Goal: Transaction & Acquisition: Purchase product/service

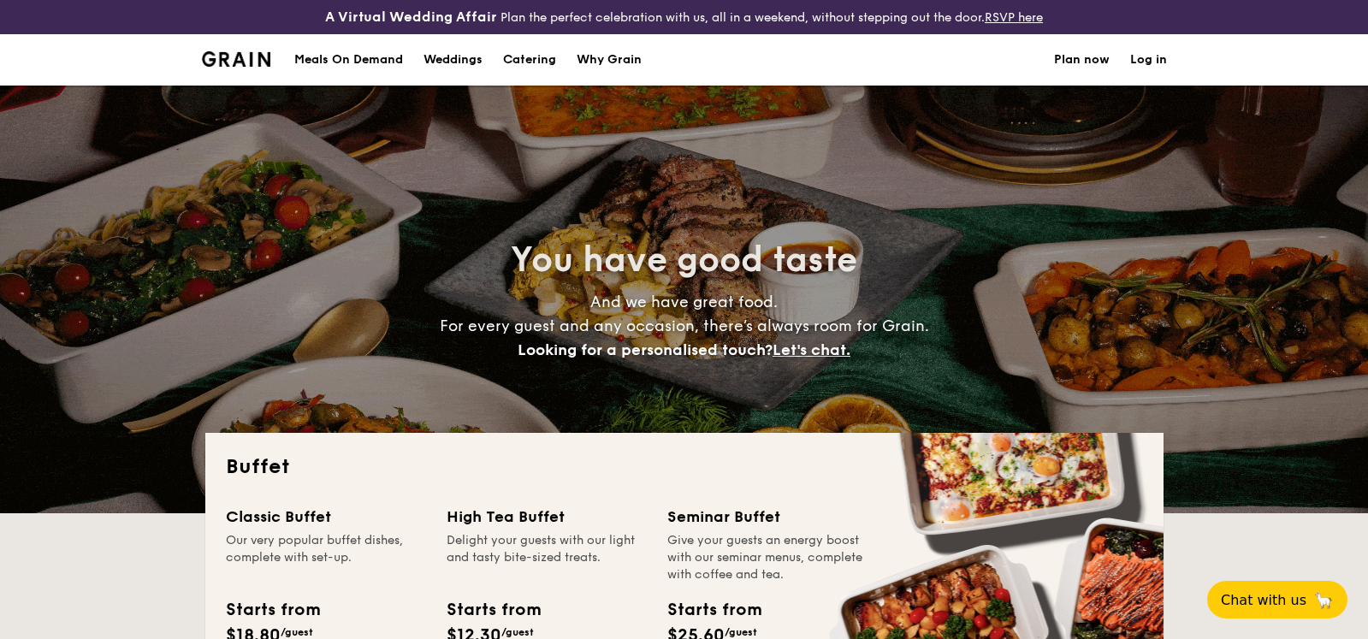
select select
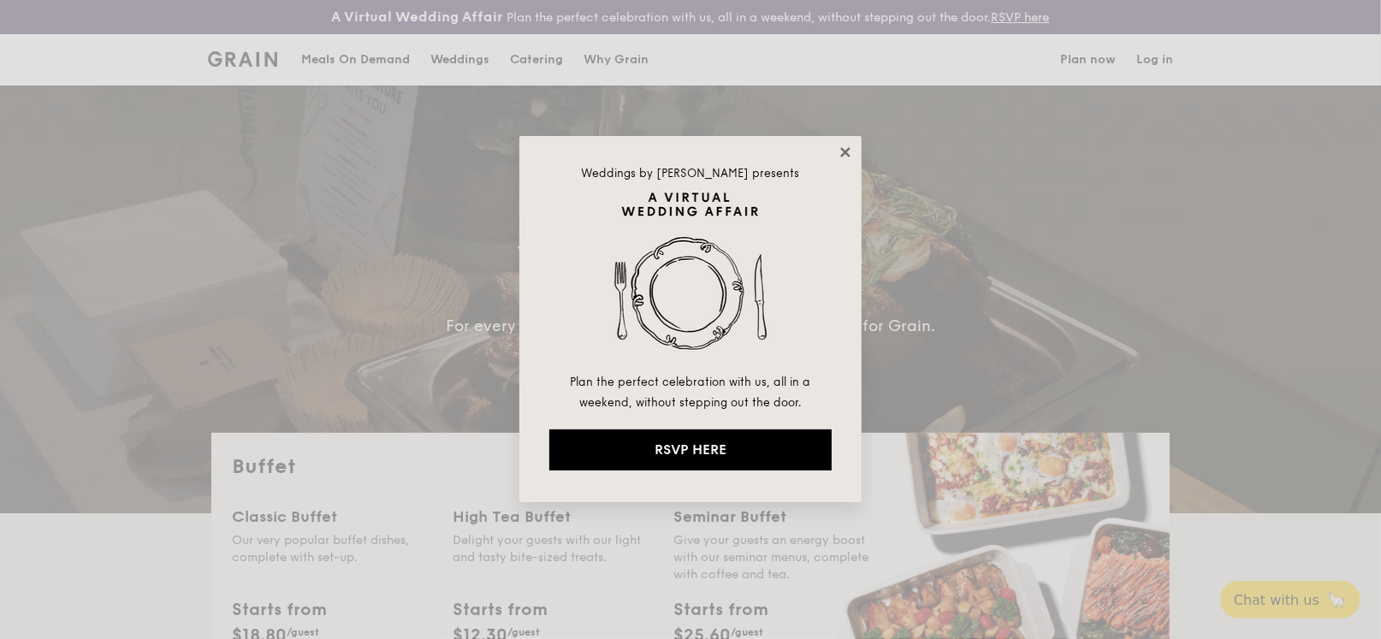
click at [841, 145] on icon at bounding box center [844, 152] width 15 height 15
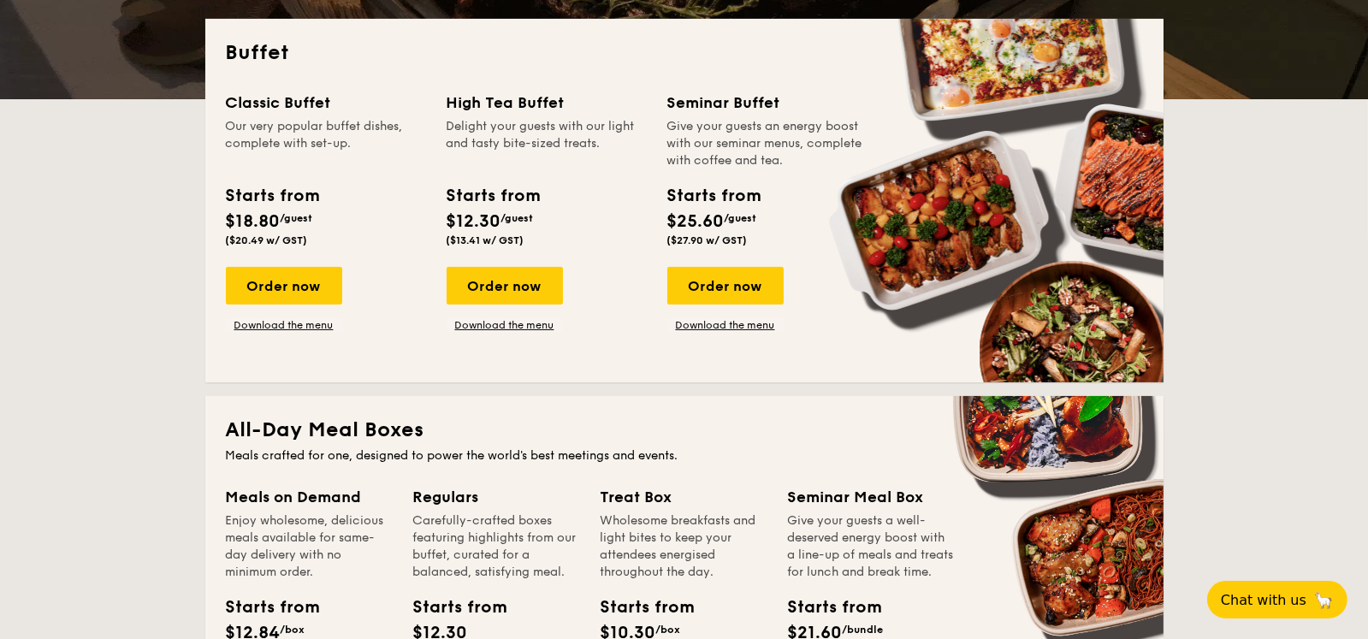
scroll to position [427, 0]
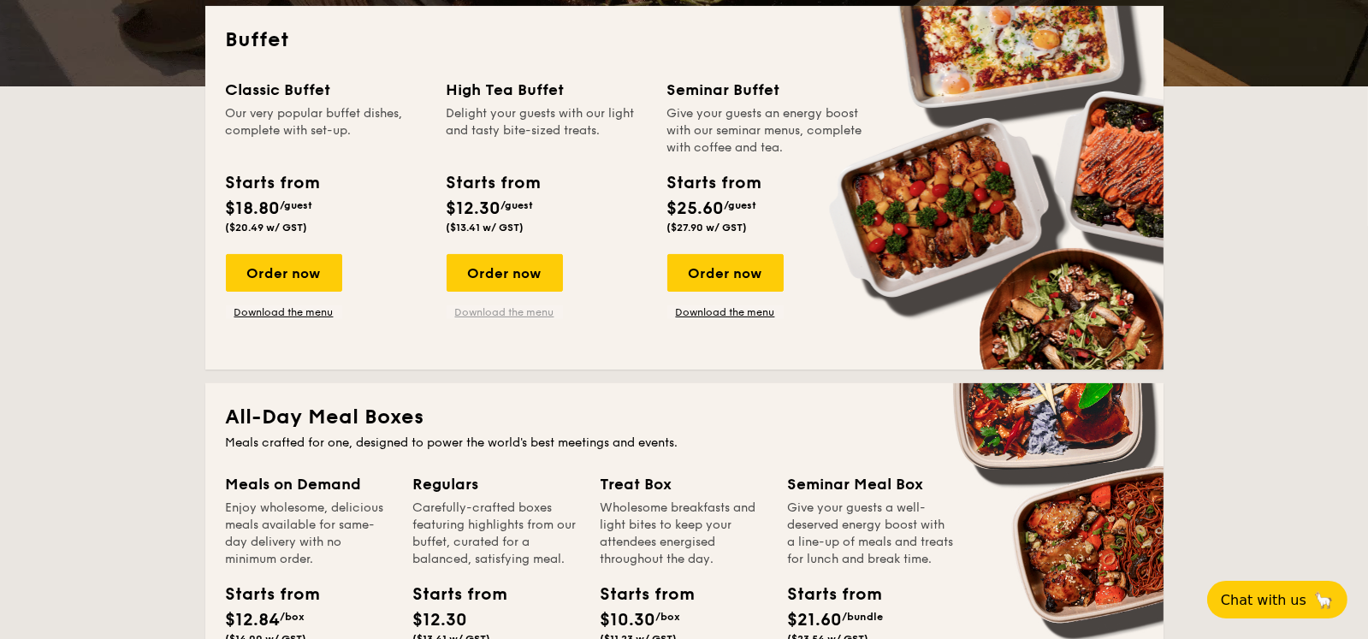
click at [504, 313] on link "Download the menu" at bounding box center [504, 312] width 116 height 14
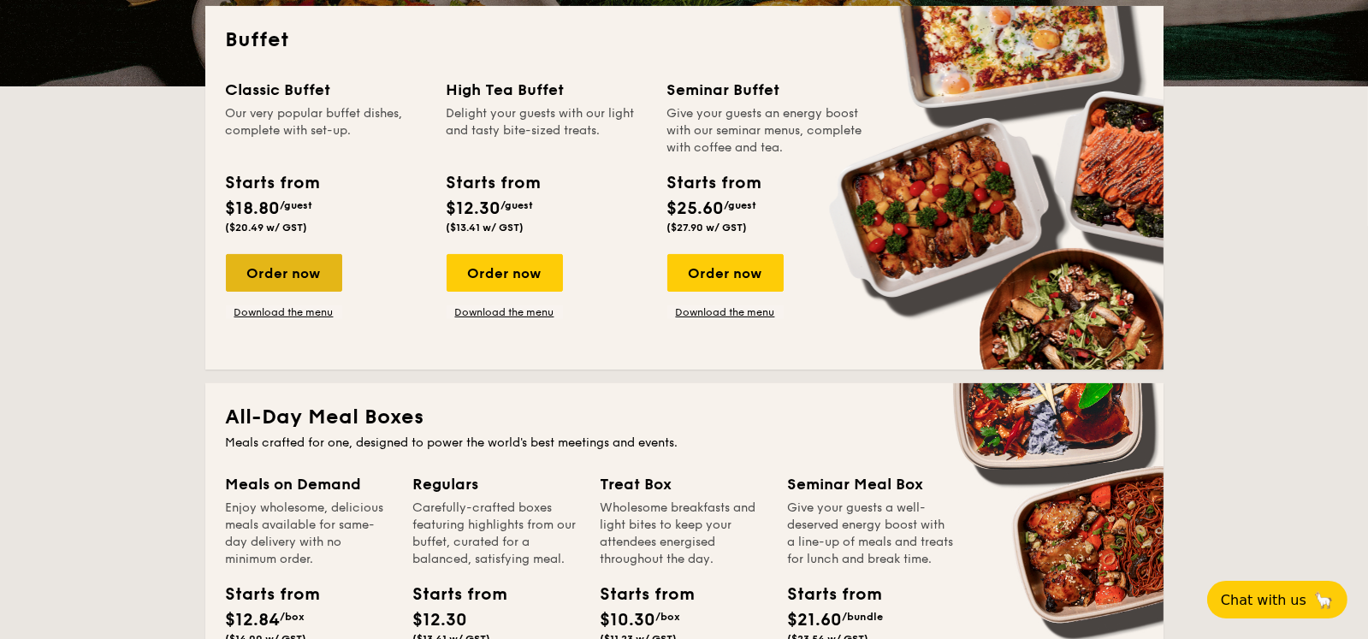
click at [297, 280] on div "Order now" at bounding box center [284, 273] width 116 height 38
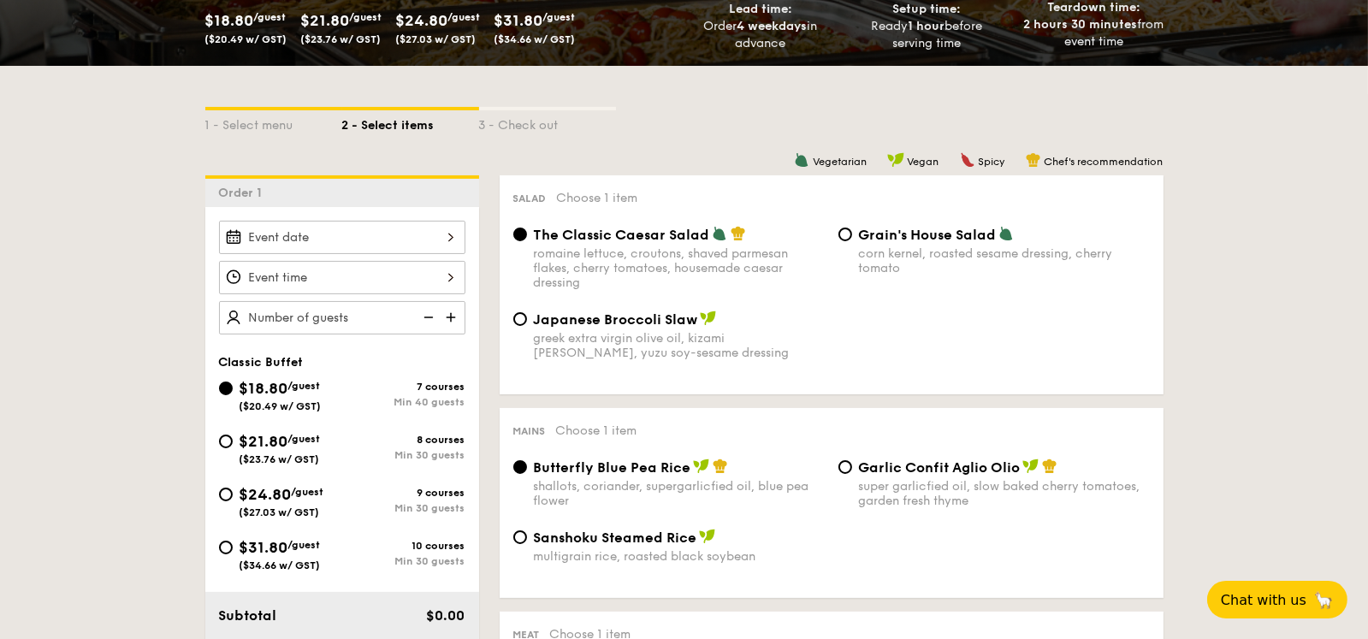
scroll to position [513, 0]
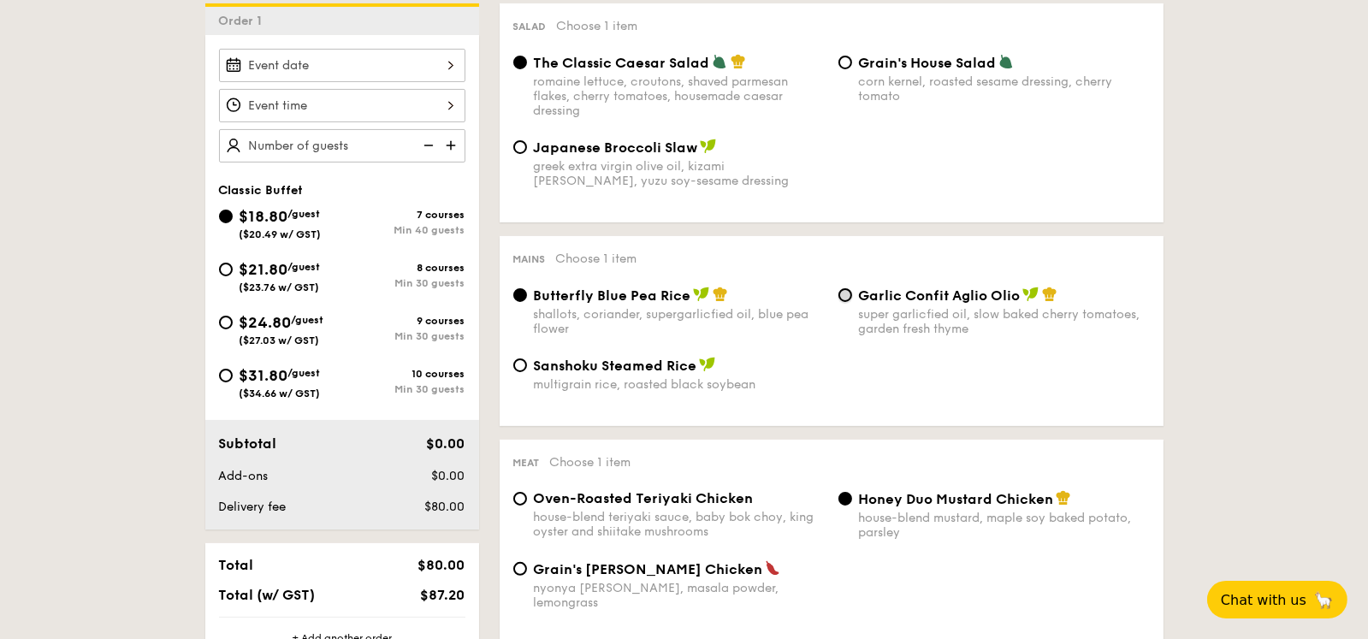
click at [846, 293] on input "Garlic Confit Aglio Olio super garlicfied oil, slow baked cherry tomatoes, gard…" at bounding box center [845, 295] width 14 height 14
radio input "true"
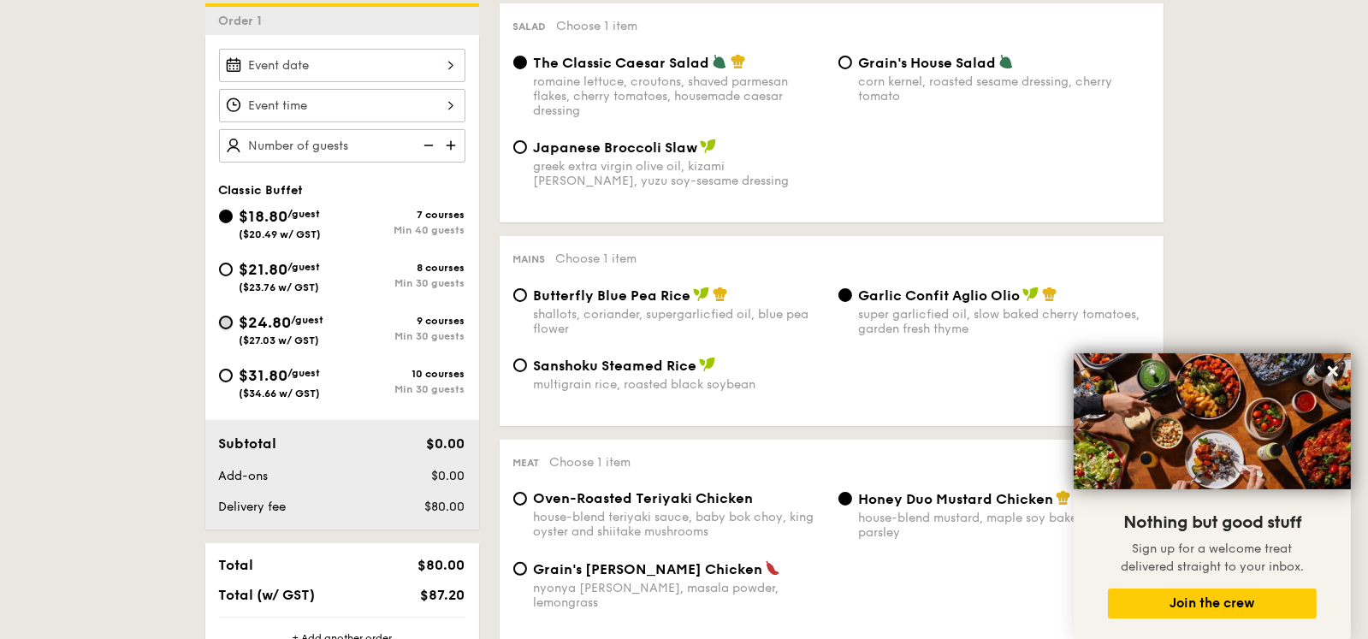
click at [223, 321] on input "$24.80 /guest ($27.03 w/ GST) 9 courses Min 30 guests" at bounding box center [226, 323] width 14 height 14
radio input "true"
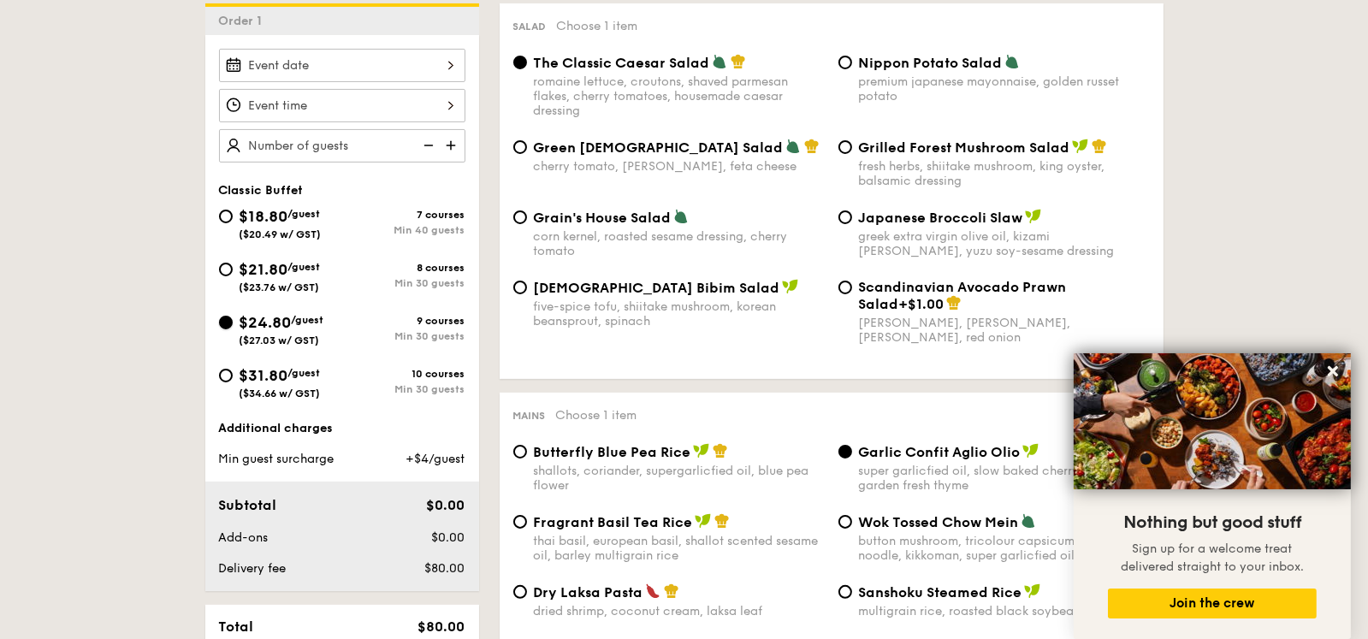
radio input "true"
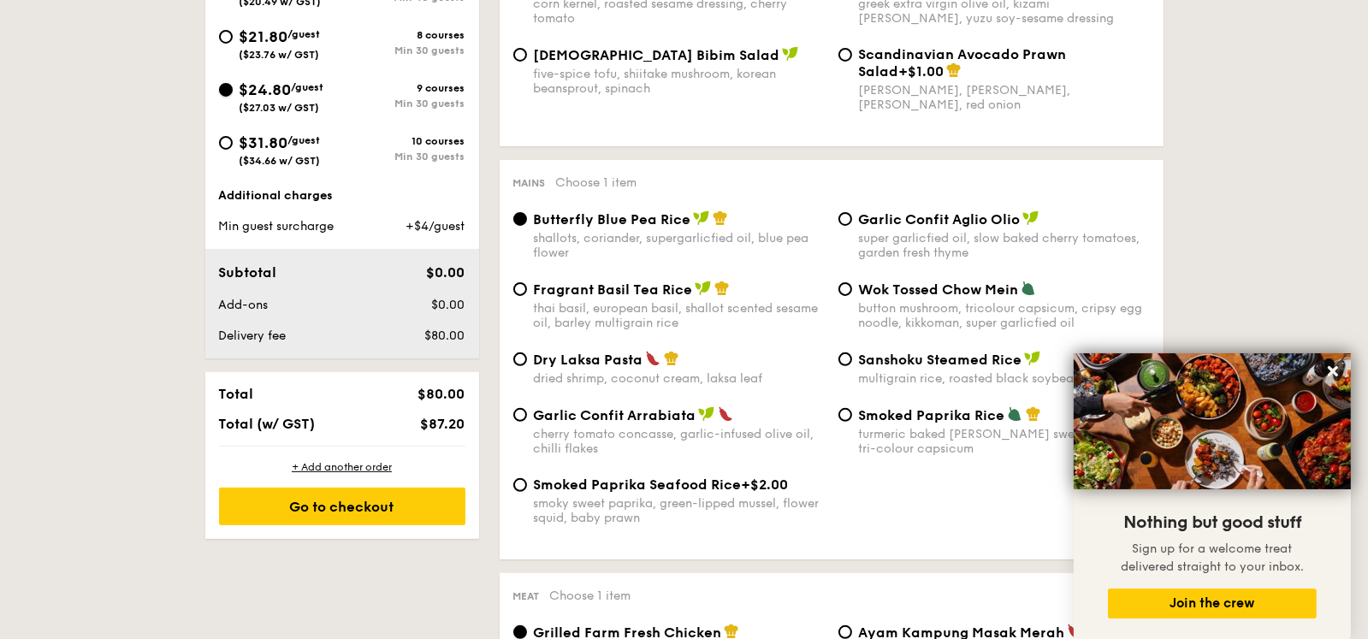
scroll to position [855, 0]
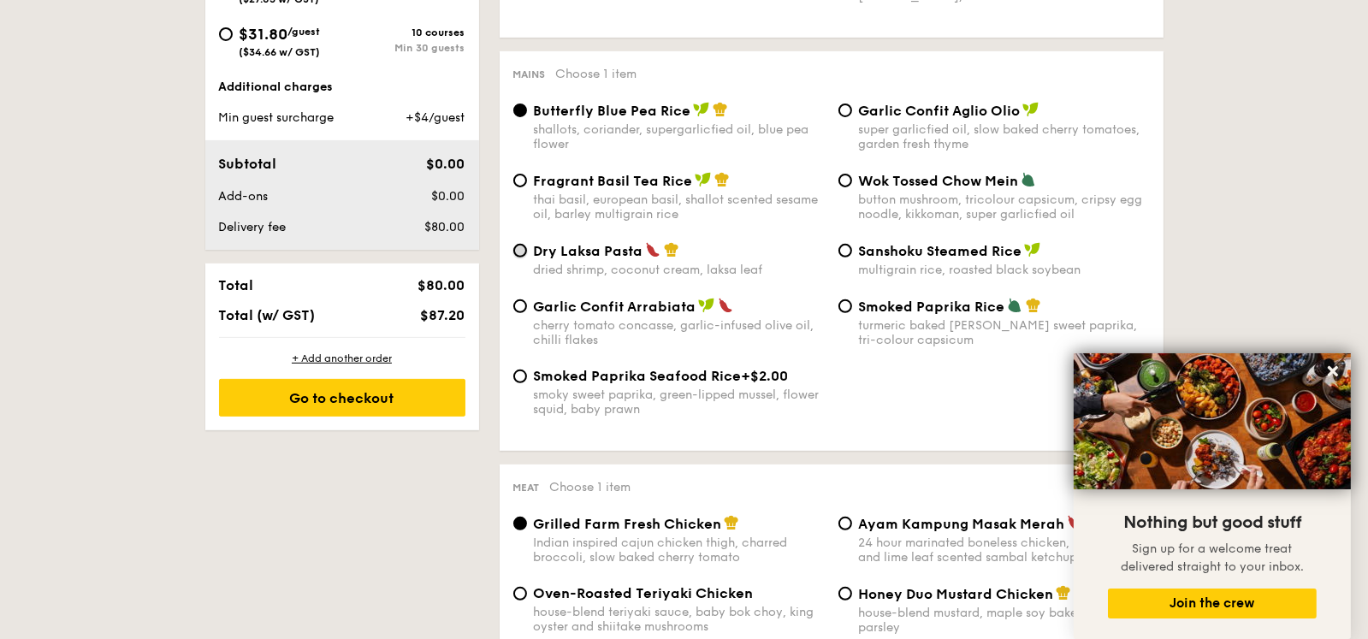
click at [517, 251] on input "Dry Laksa Pasta dried shrimp, coconut cream, laksa leaf" at bounding box center [520, 251] width 14 height 14
radio input "true"
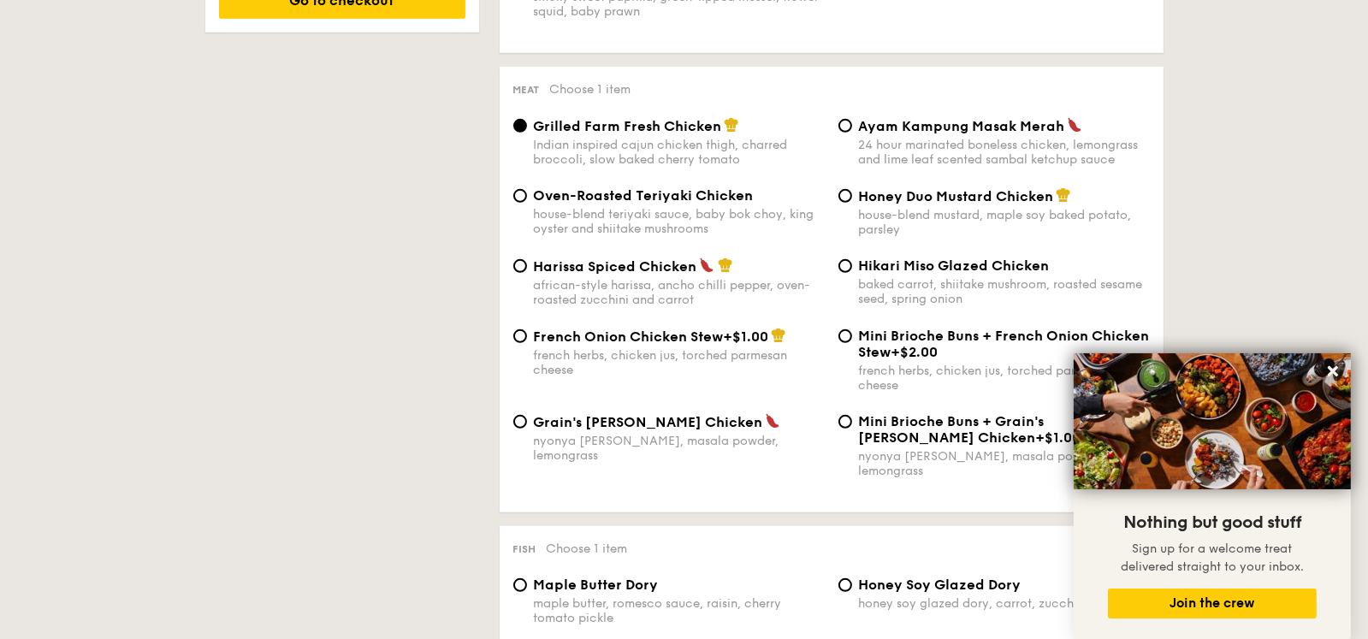
scroll to position [1282, 0]
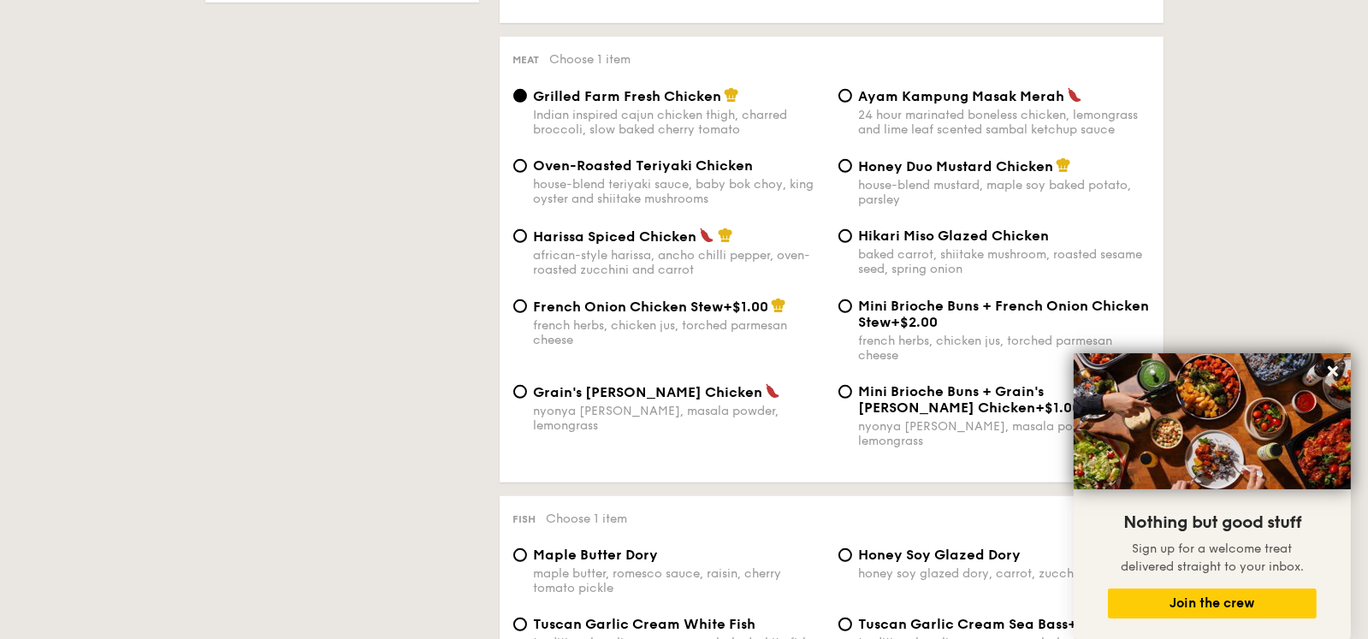
click at [850, 99] on div "Ayam Kampung Masak Merah 24 hour marinated boneless chicken, lemongrass and lim…" at bounding box center [993, 112] width 325 height 50
click at [847, 94] on input "Ayam Kampung Masak Merah 24 hour marinated boneless chicken, lemongrass and lim…" at bounding box center [845, 96] width 14 height 14
radio input "true"
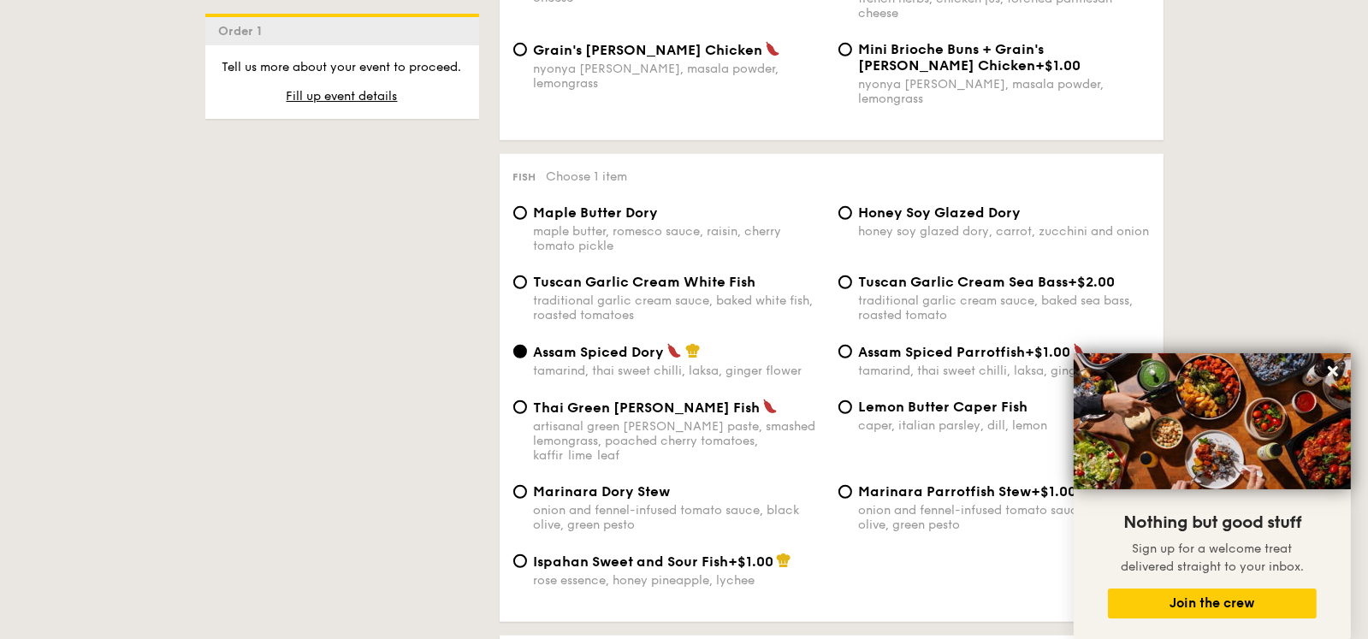
scroll to position [1710, 0]
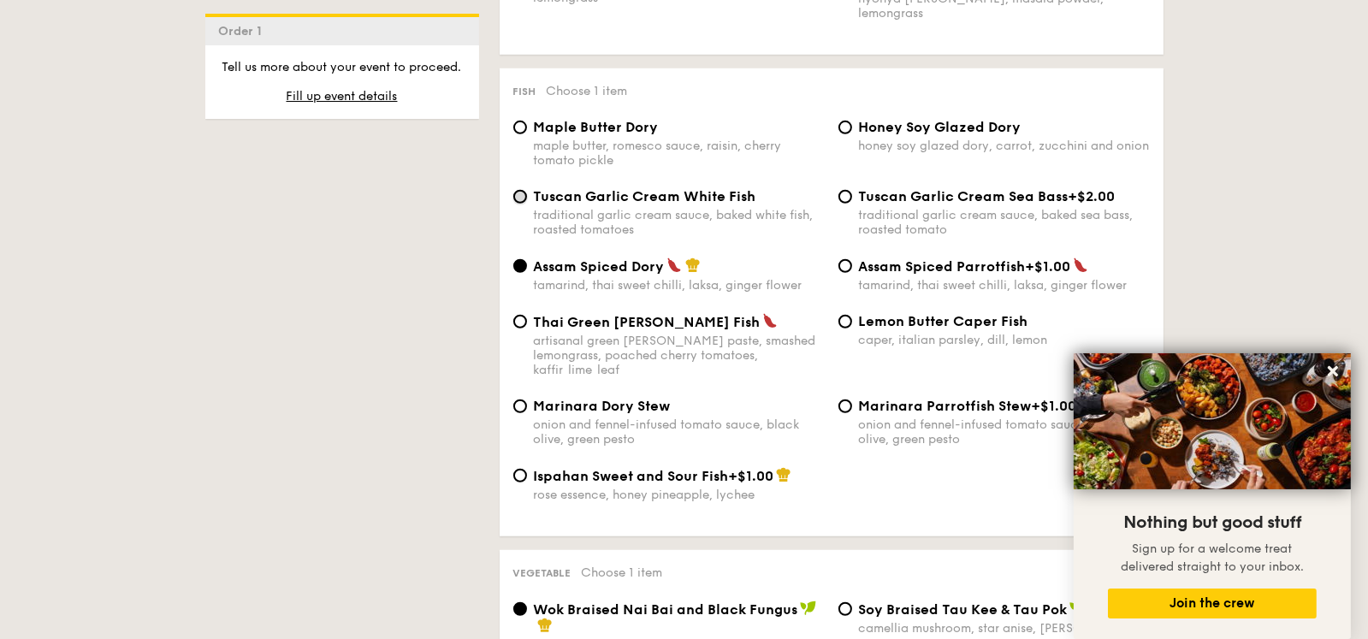
click at [523, 190] on input "Tuscan Garlic Cream White Fish traditional garlic cream sauce, baked white fish…" at bounding box center [520, 197] width 14 height 14
radio input "true"
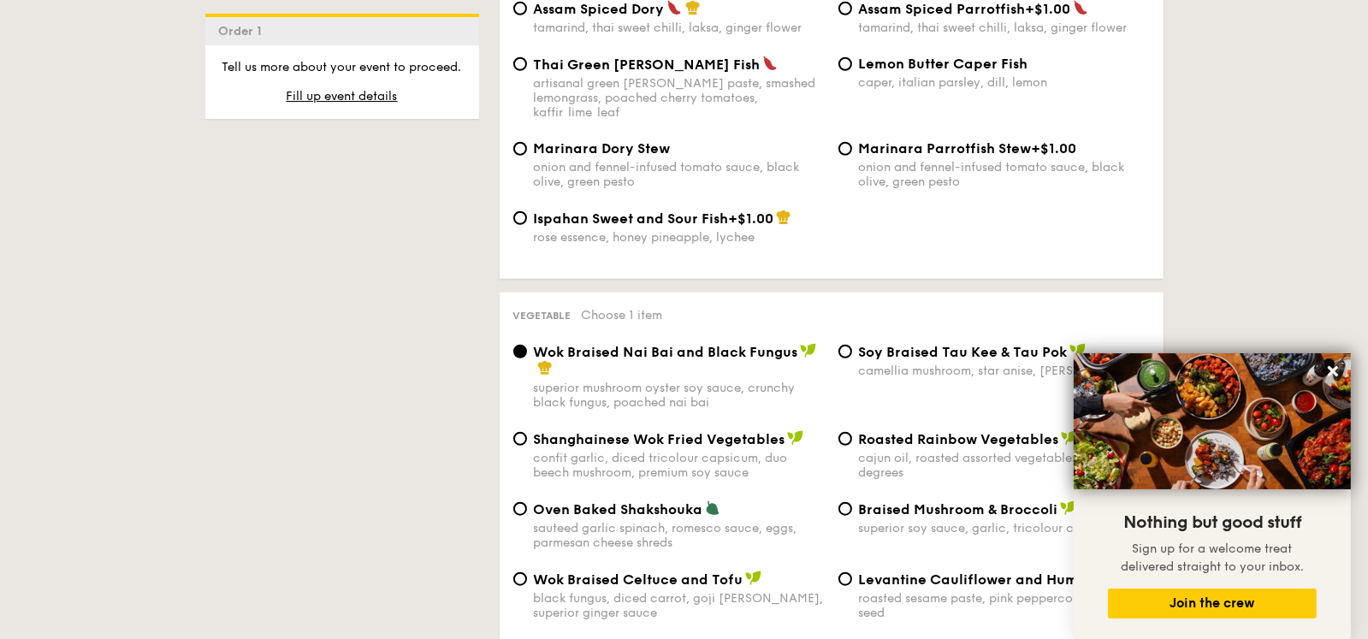
scroll to position [2138, 0]
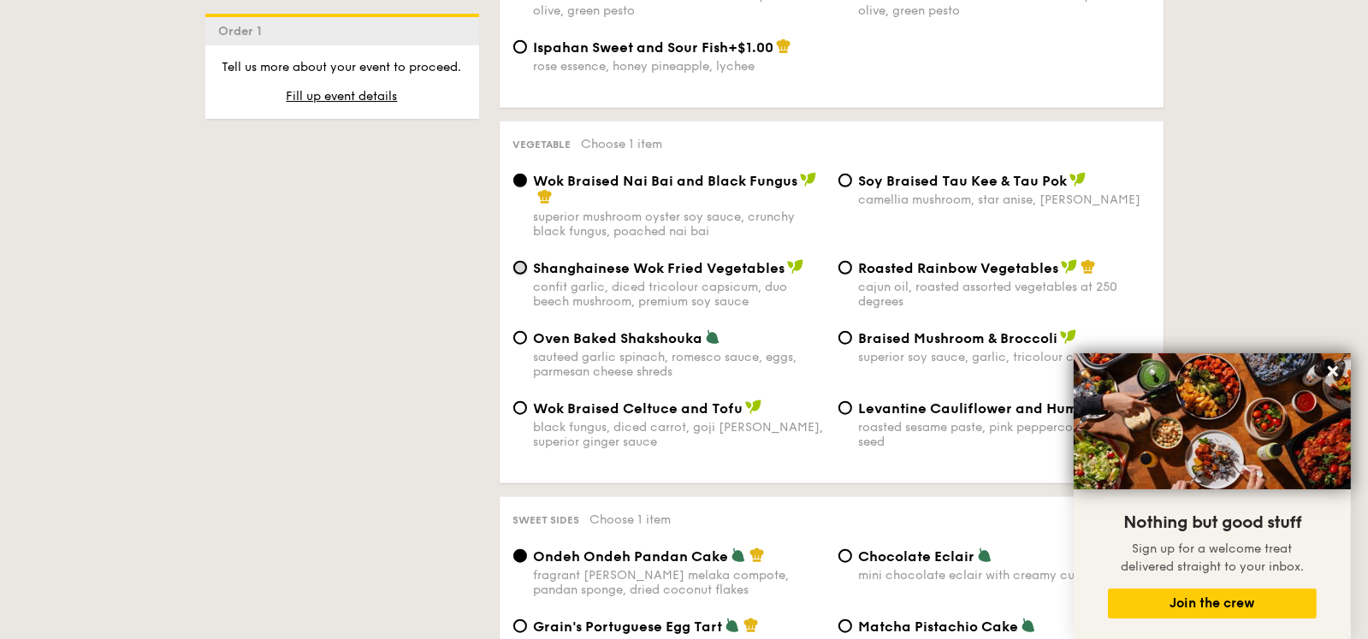
click at [513, 261] on input "Shanghainese Wok Fried Vegetables confit garlic, diced tricolour capsicum, duo …" at bounding box center [520, 268] width 14 height 14
radio input "true"
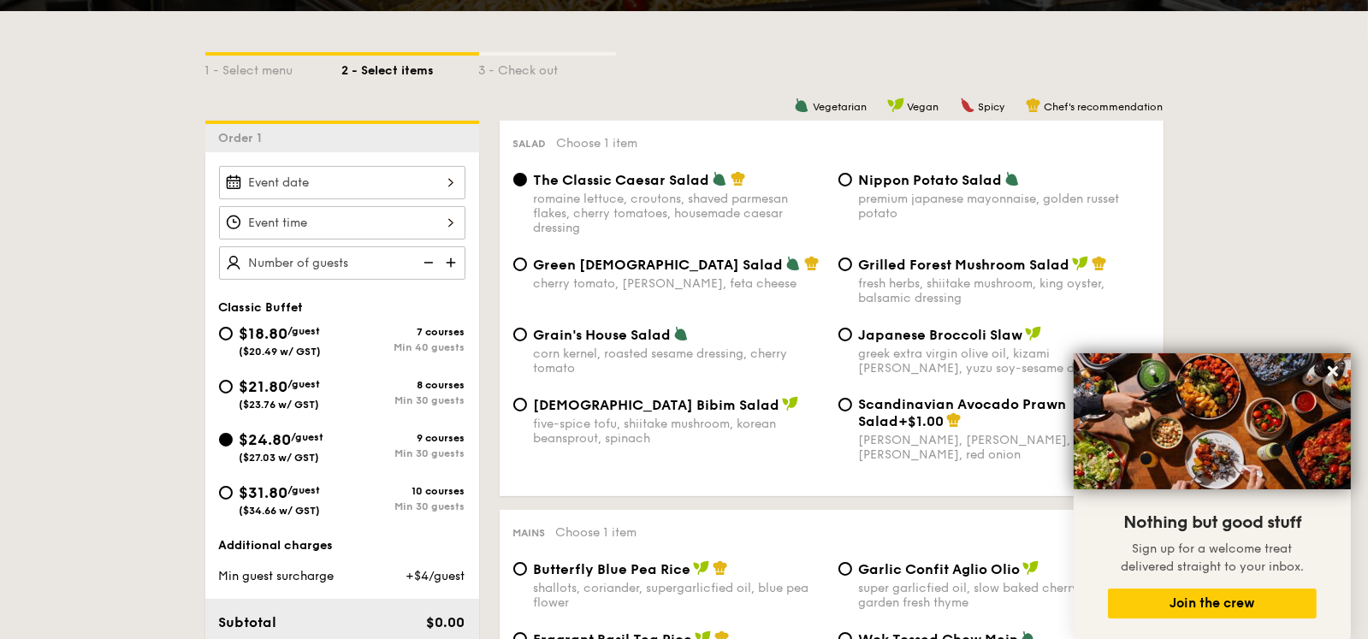
scroll to position [427, 0]
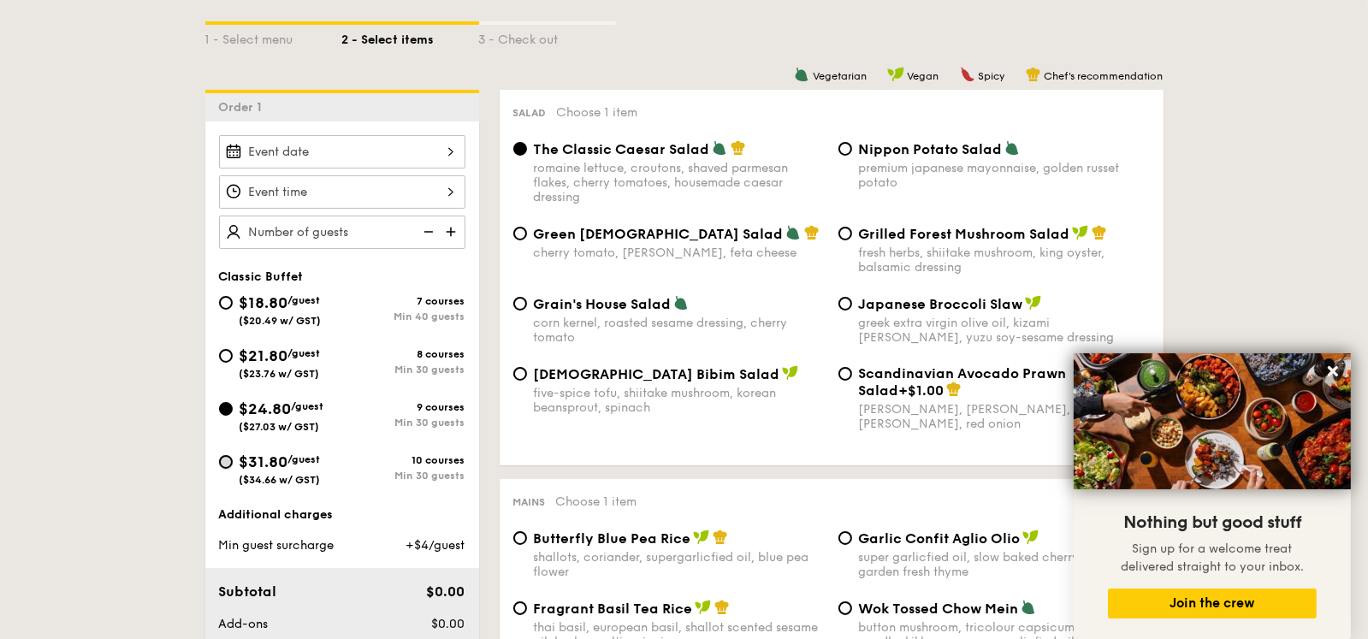
click at [220, 458] on input "$31.80 /guest ($34.66 w/ GST) 10 courses Min 30 guests" at bounding box center [226, 462] width 14 height 14
radio input "true"
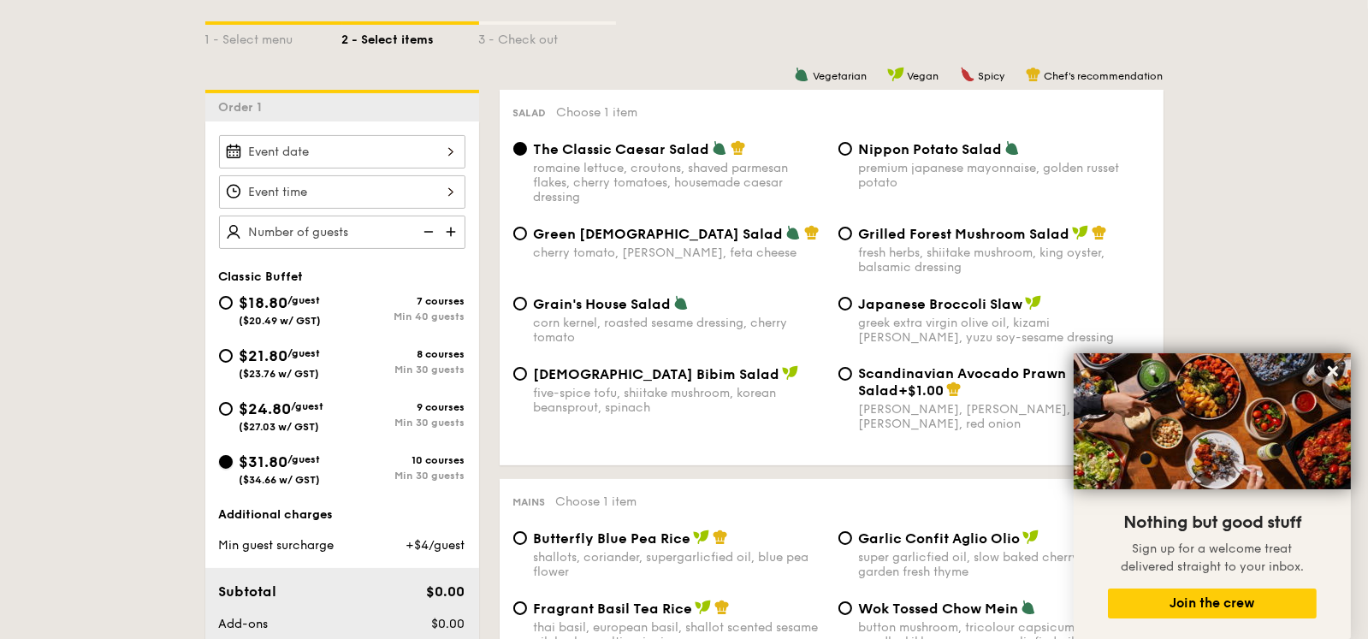
radio input "true"
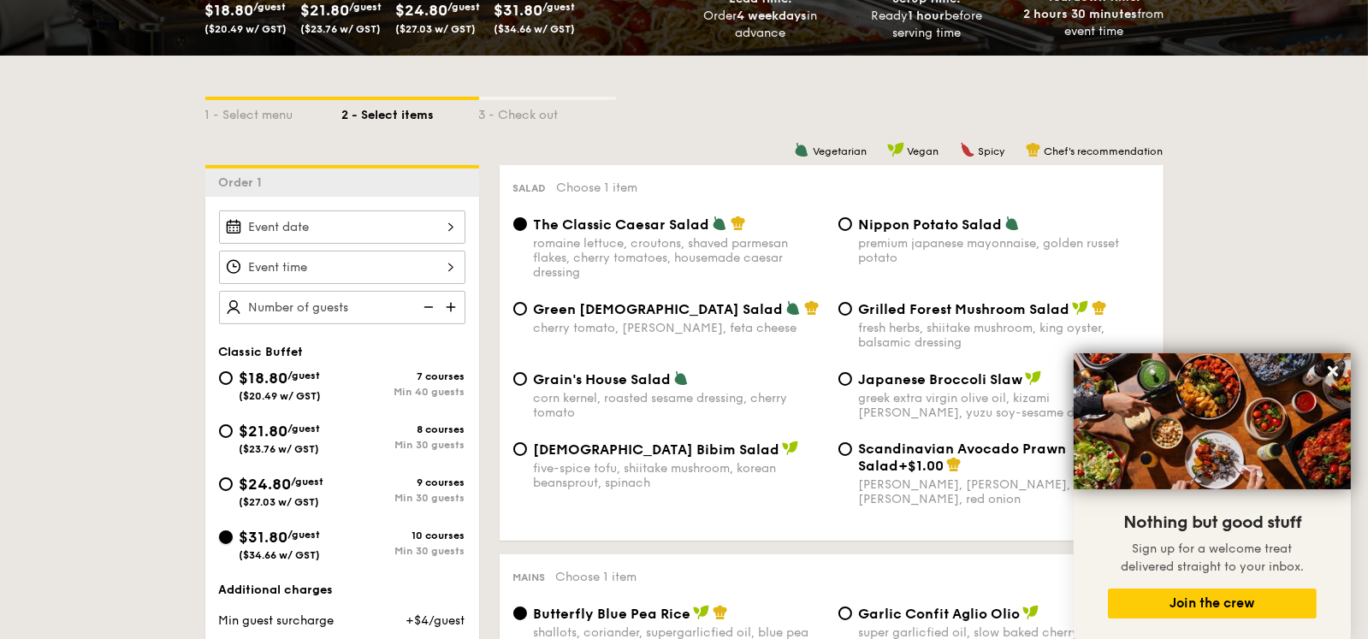
scroll to position [341, 0]
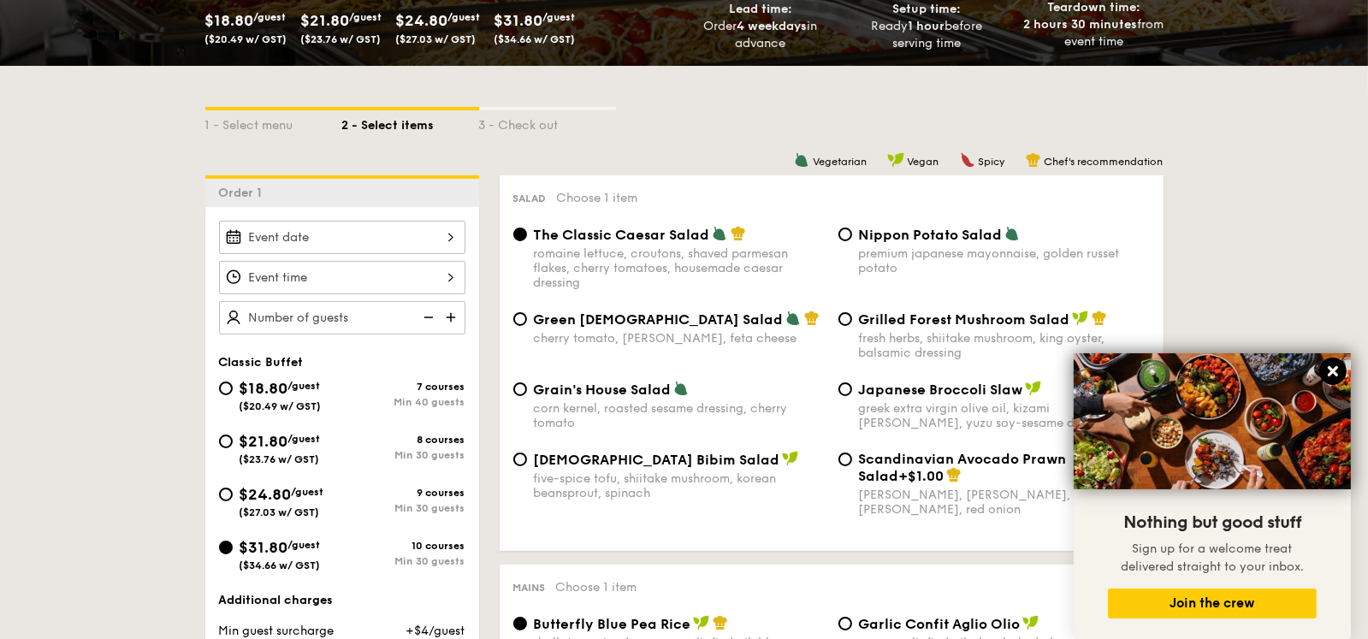
click at [1332, 376] on icon at bounding box center [1332, 371] width 15 height 15
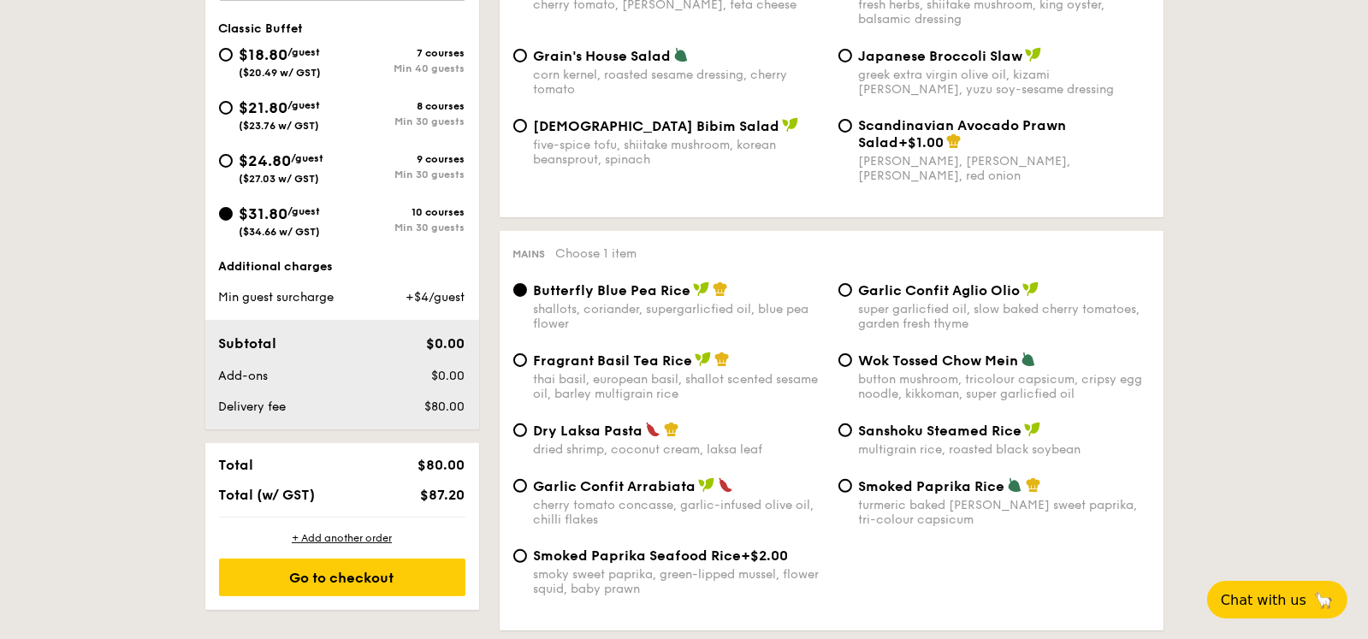
scroll to position [769, 0]
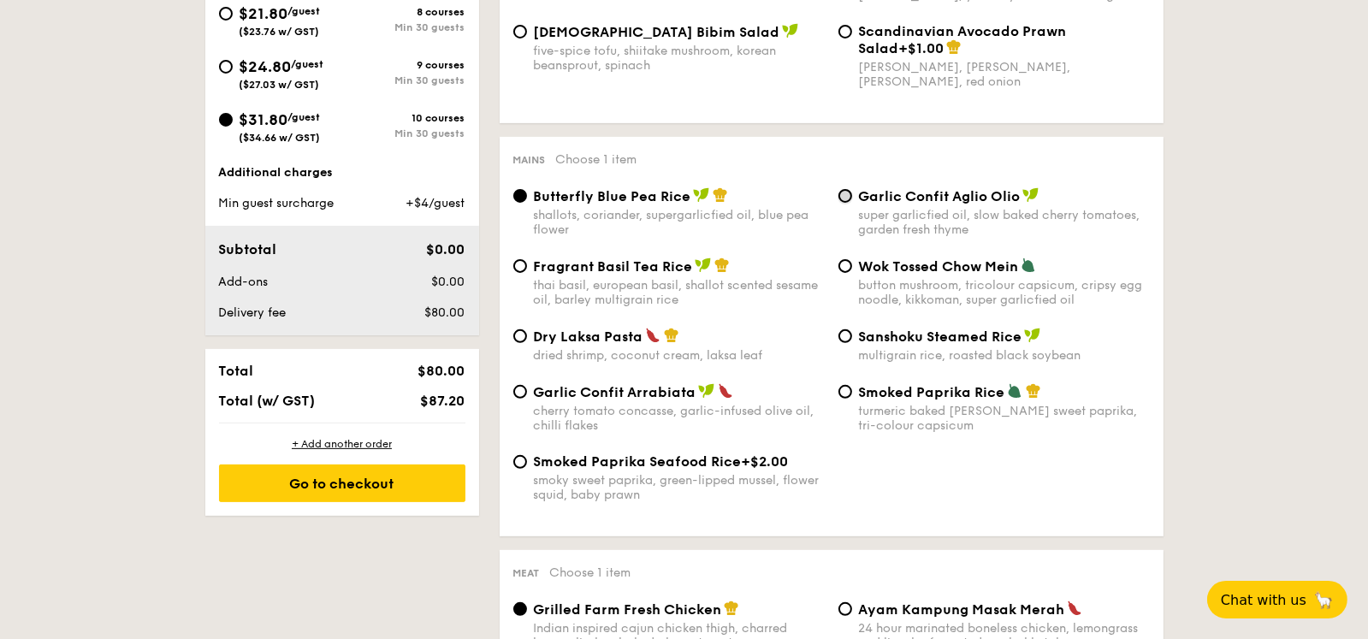
click at [842, 193] on input "Garlic Confit Aglio Olio super garlicfied oil, slow baked cherry tomatoes, gard…" at bounding box center [845, 196] width 14 height 14
radio input "true"
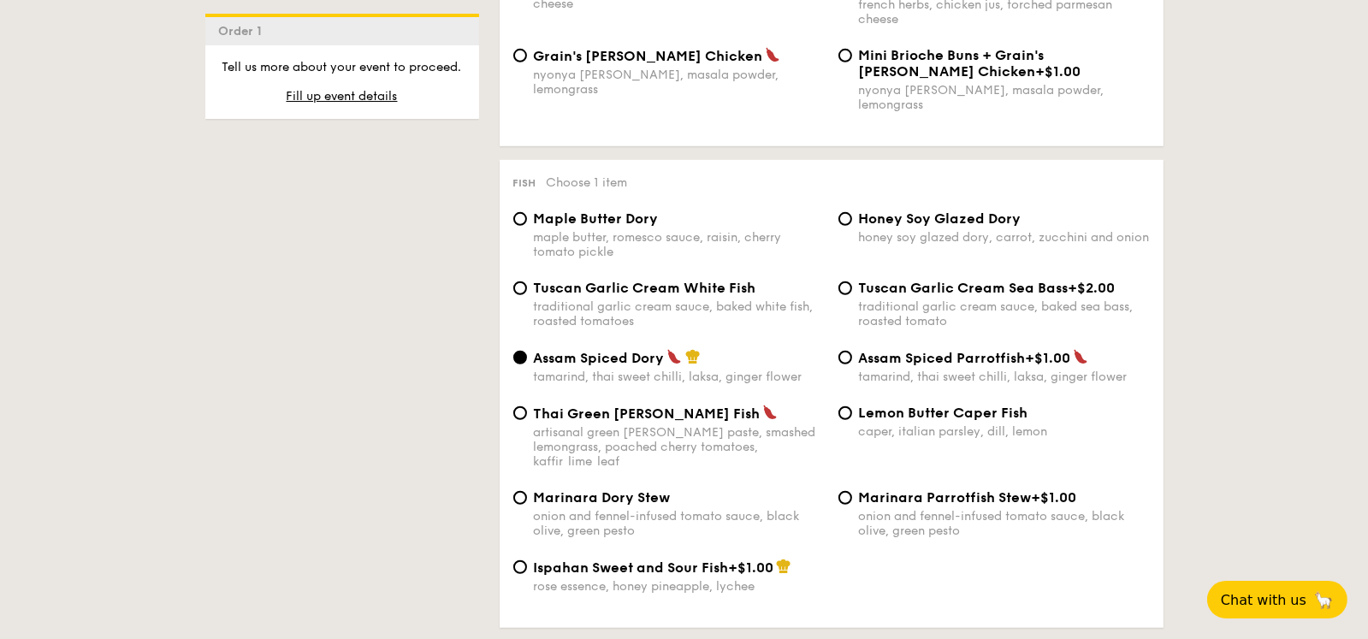
scroll to position [1624, 0]
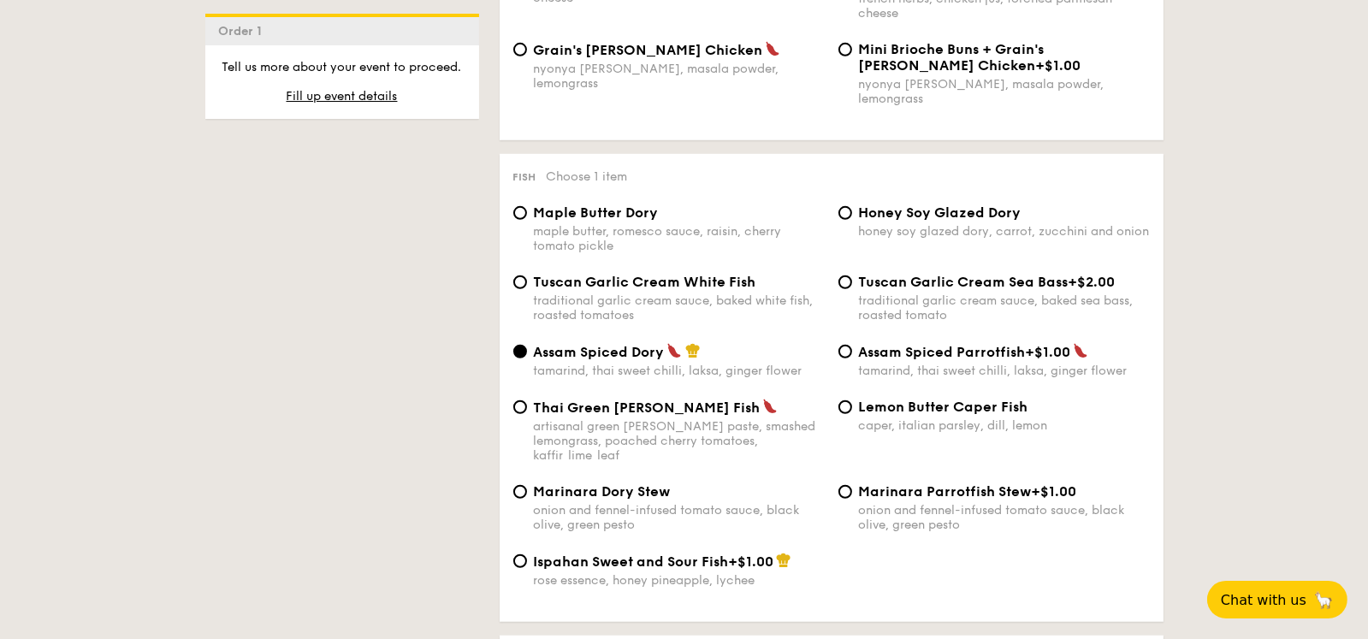
click at [529, 274] on div "Tuscan Garlic Cream White Fish traditional garlic cream sauce, baked white fish…" at bounding box center [668, 298] width 325 height 49
click at [516, 275] on input "Tuscan Garlic Cream White Fish traditional garlic cream sauce, baked white fish…" at bounding box center [520, 282] width 14 height 14
radio input "true"
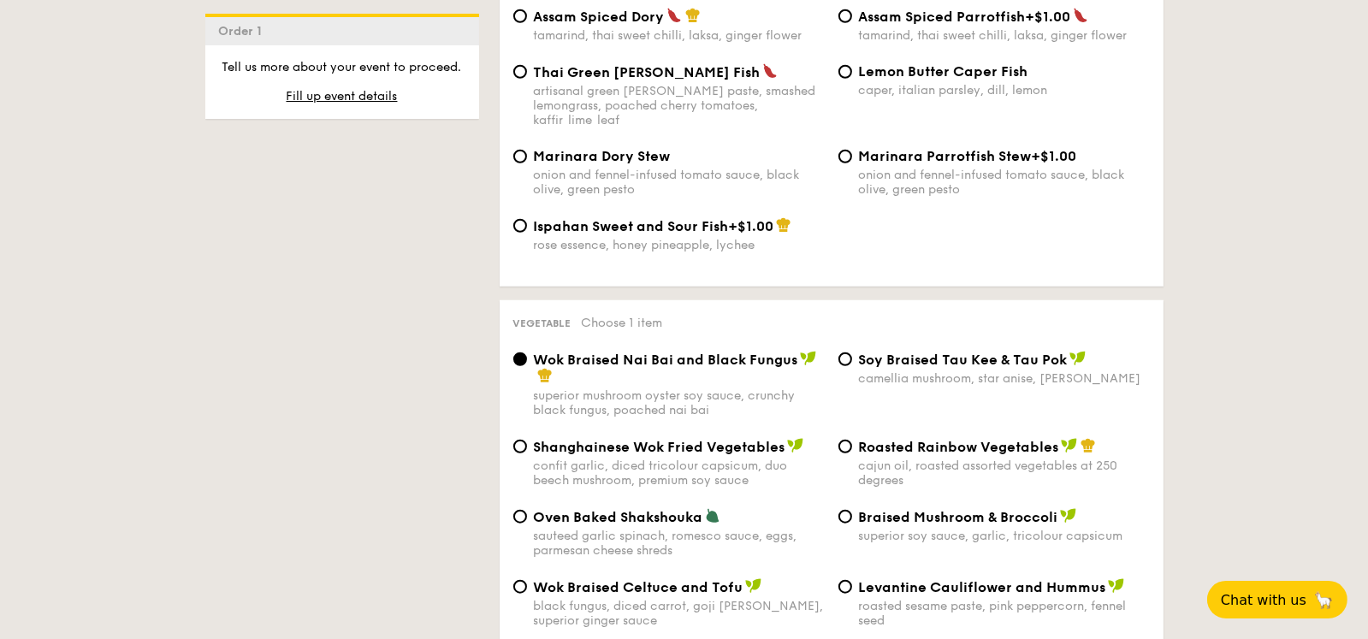
scroll to position [2053, 0]
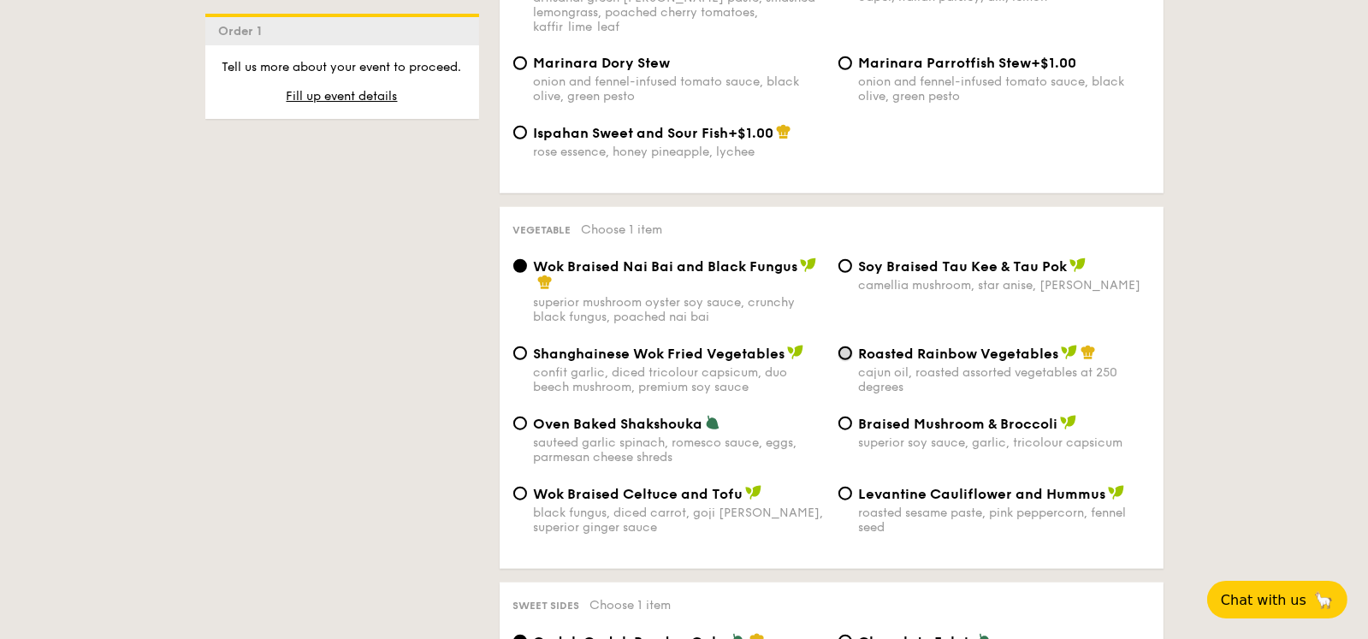
click at [850, 346] on input "Roasted Rainbow Vegetables cajun oil, roasted assorted vegetables at 250 degrees" at bounding box center [845, 353] width 14 height 14
radio input "true"
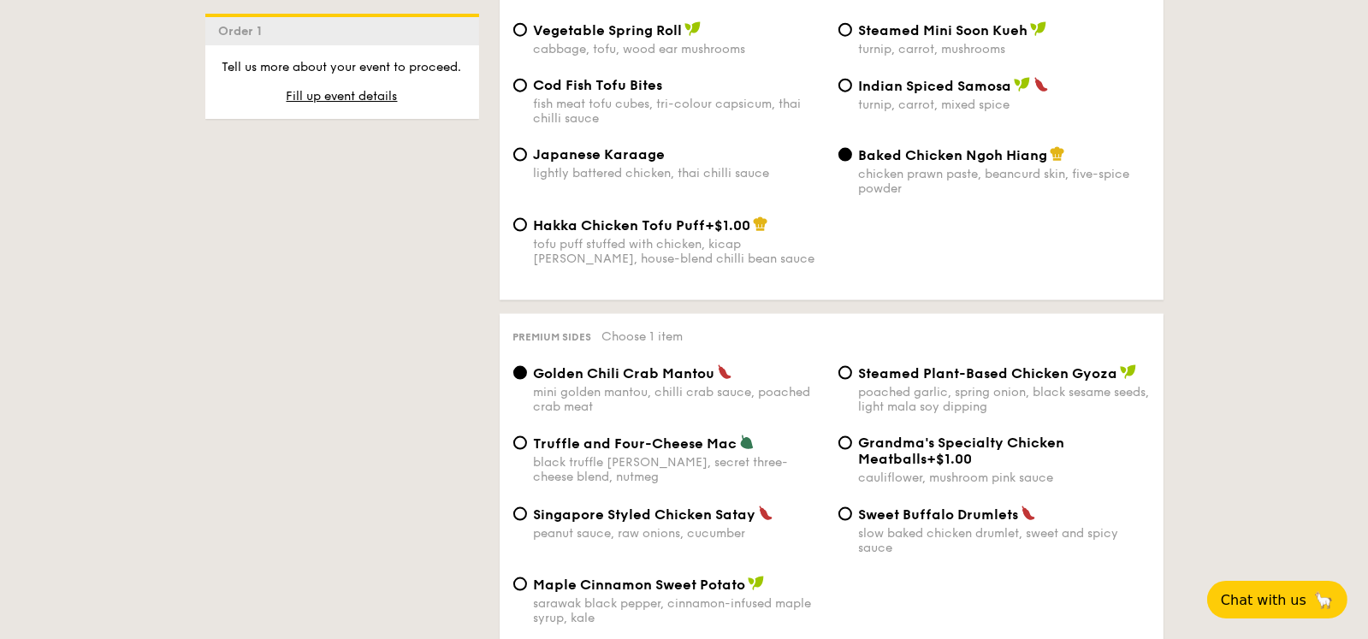
scroll to position [3164, 0]
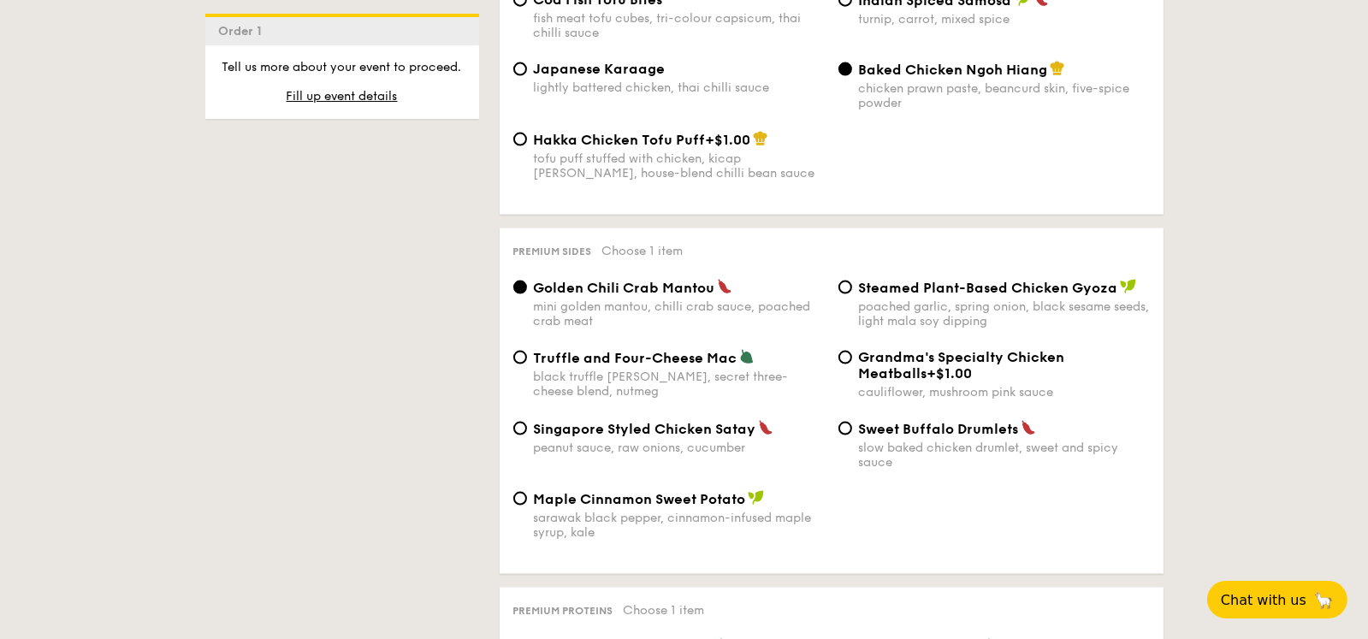
click at [530, 420] on div "Singapore Styled Chicken Satay peanut sauce, raw onions, cucumber" at bounding box center [668, 437] width 325 height 35
click at [523, 422] on input "Singapore Styled Chicken Satay peanut sauce, raw onions, cucumber" at bounding box center [520, 429] width 14 height 14
radio input "true"
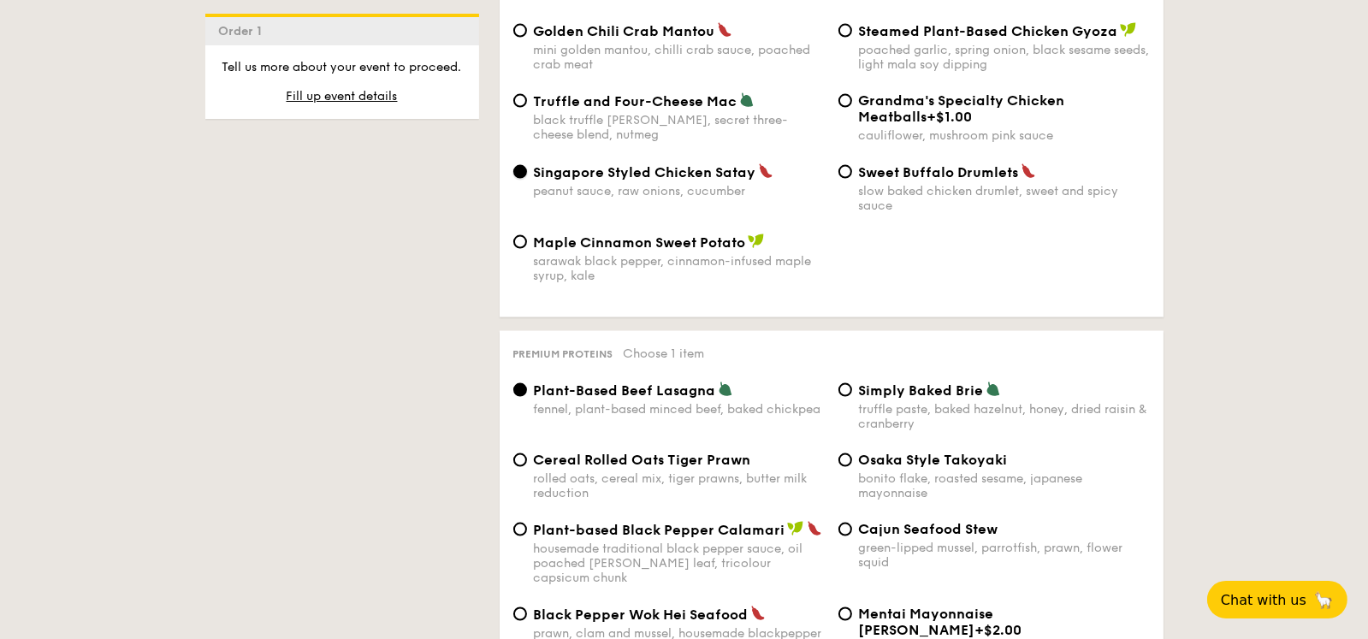
scroll to position [3507, 0]
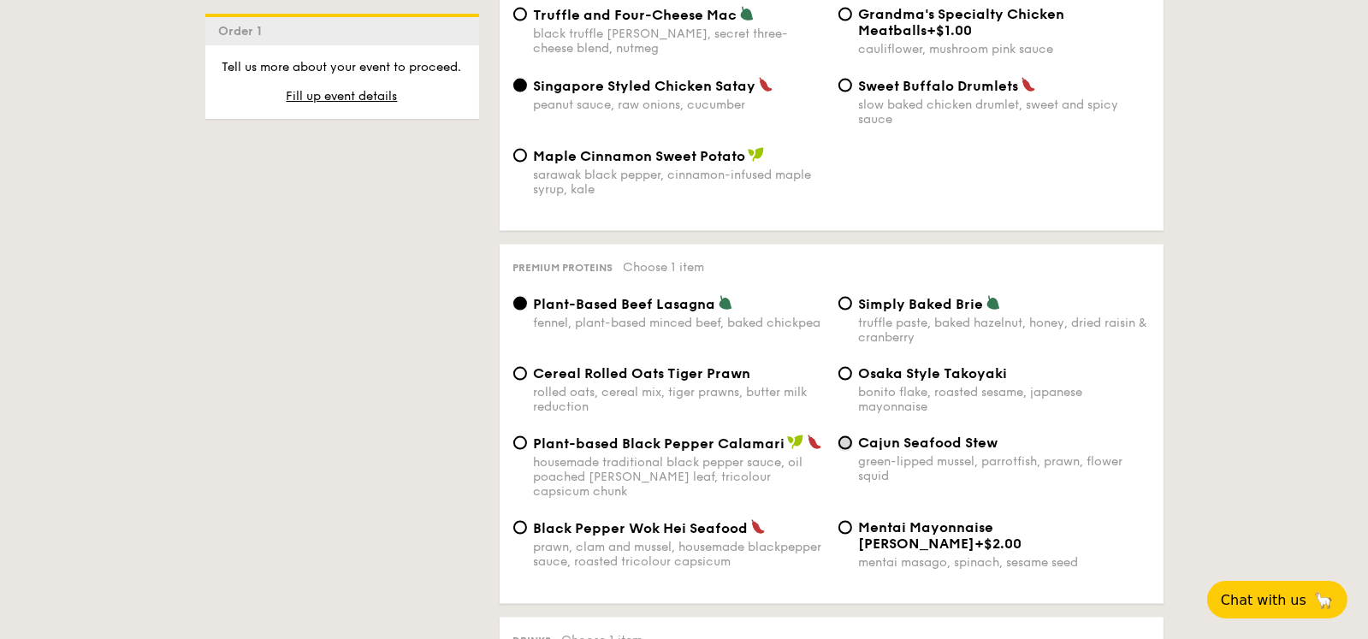
click at [846, 436] on input "Cajun Seafood Stew green-lipped mussel, parrotfish, prawn, flower squid" at bounding box center [845, 443] width 14 height 14
radio input "true"
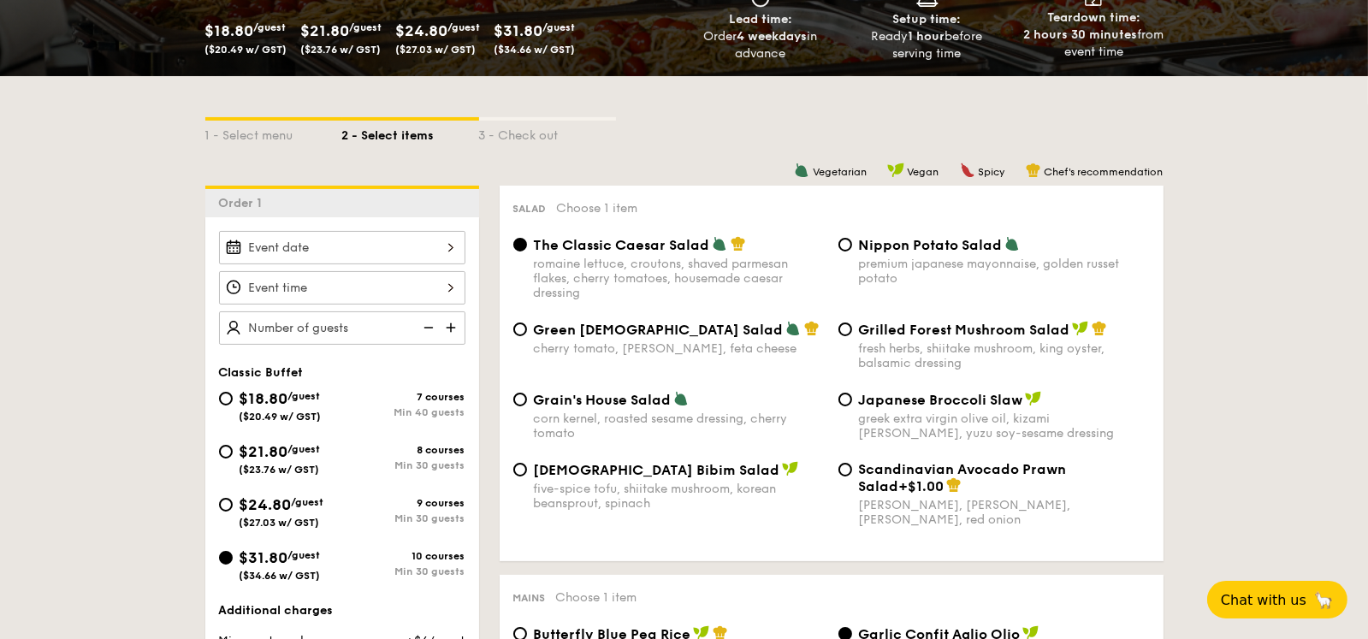
scroll to position [0, 0]
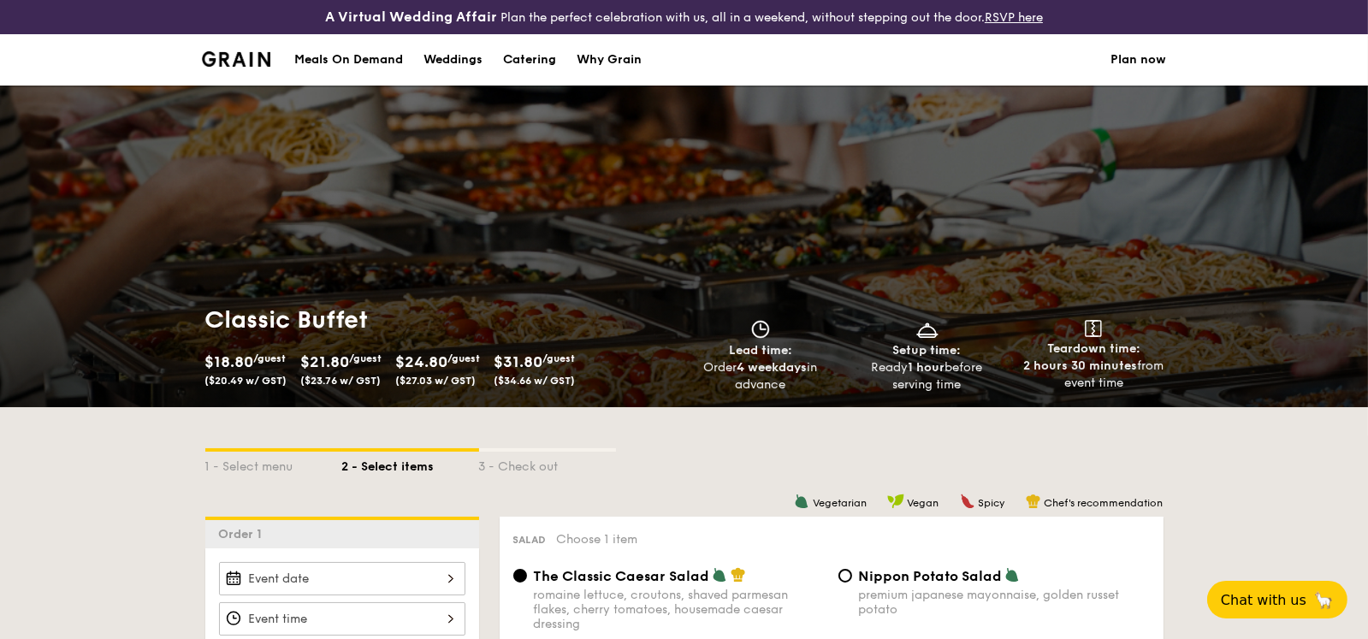
click at [464, 58] on div "Weddings" at bounding box center [452, 59] width 59 height 51
click at [350, 60] on div "Meals On Demand" at bounding box center [348, 59] width 109 height 51
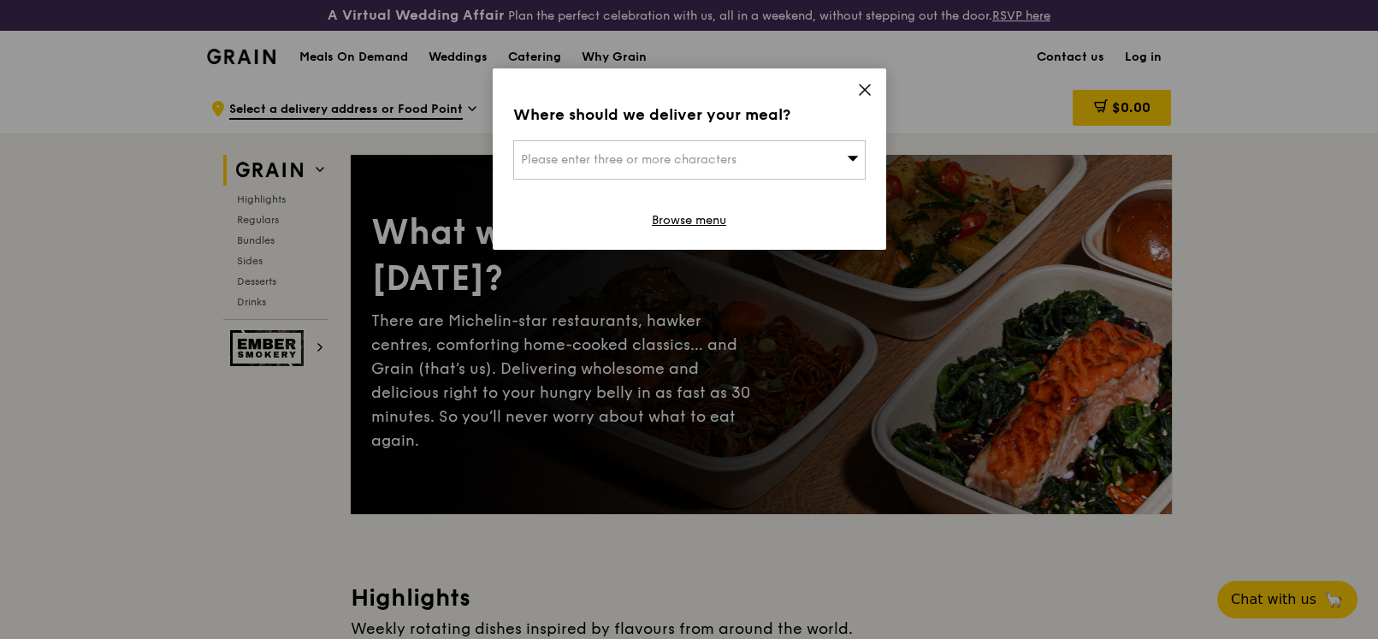
click at [857, 91] on icon at bounding box center [864, 89] width 15 height 15
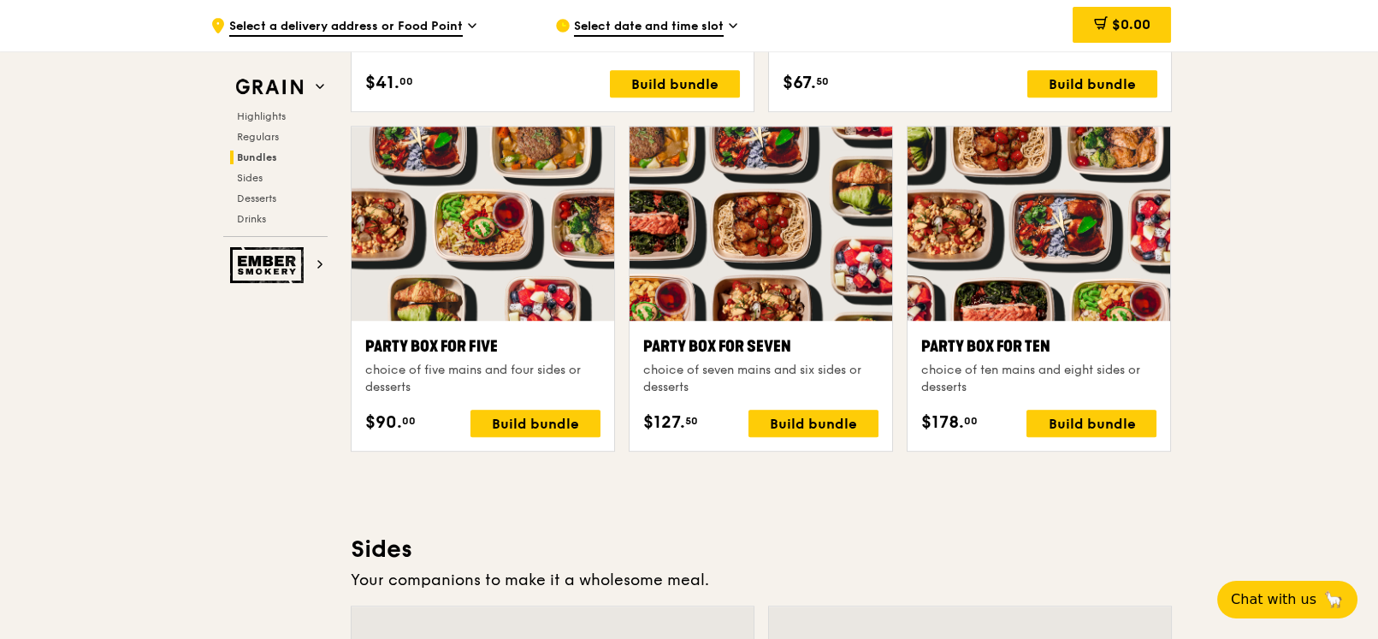
scroll to position [3421, 0]
